Goal: Task Accomplishment & Management: Manage account settings

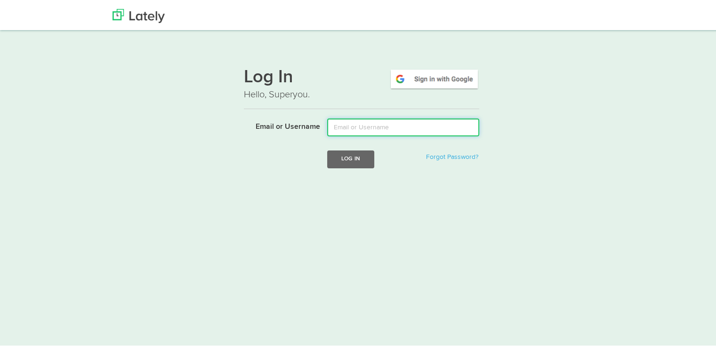
click at [364, 128] on input "Email or Username" at bounding box center [403, 126] width 152 height 18
type input "janhavikadival@gmail.com"
click at [327, 149] on button "Log In" at bounding box center [350, 157] width 47 height 17
click at [366, 125] on input "Email or Username" at bounding box center [403, 126] width 152 height 18
type input "[EMAIL_ADDRESS][DOMAIN_NAME]"
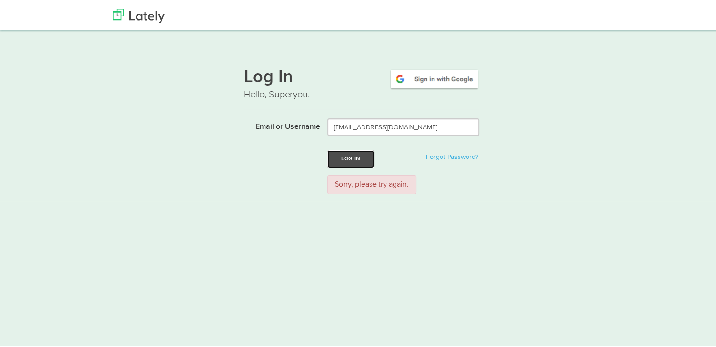
click at [351, 152] on button "Log In" at bounding box center [350, 157] width 47 height 17
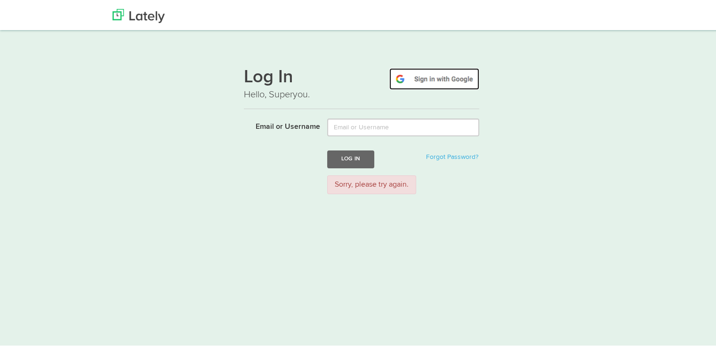
click at [427, 81] on img at bounding box center [434, 77] width 90 height 22
click at [136, 24] on nav at bounding box center [361, 14] width 723 height 28
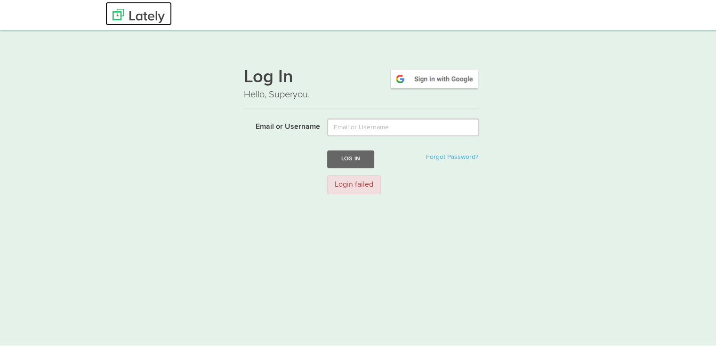
click at [128, 7] on img at bounding box center [138, 14] width 52 height 14
